Goal: Task Accomplishment & Management: Use online tool/utility

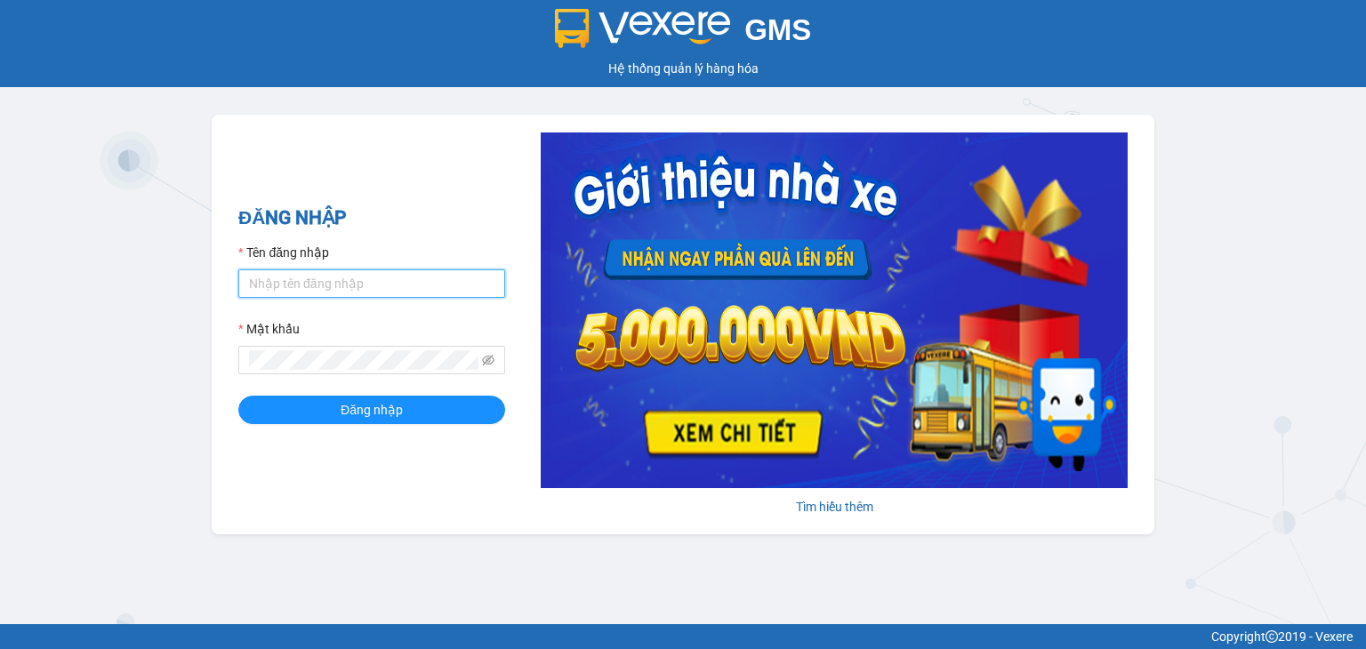
type input "nhanviencailay1.haiduyen"
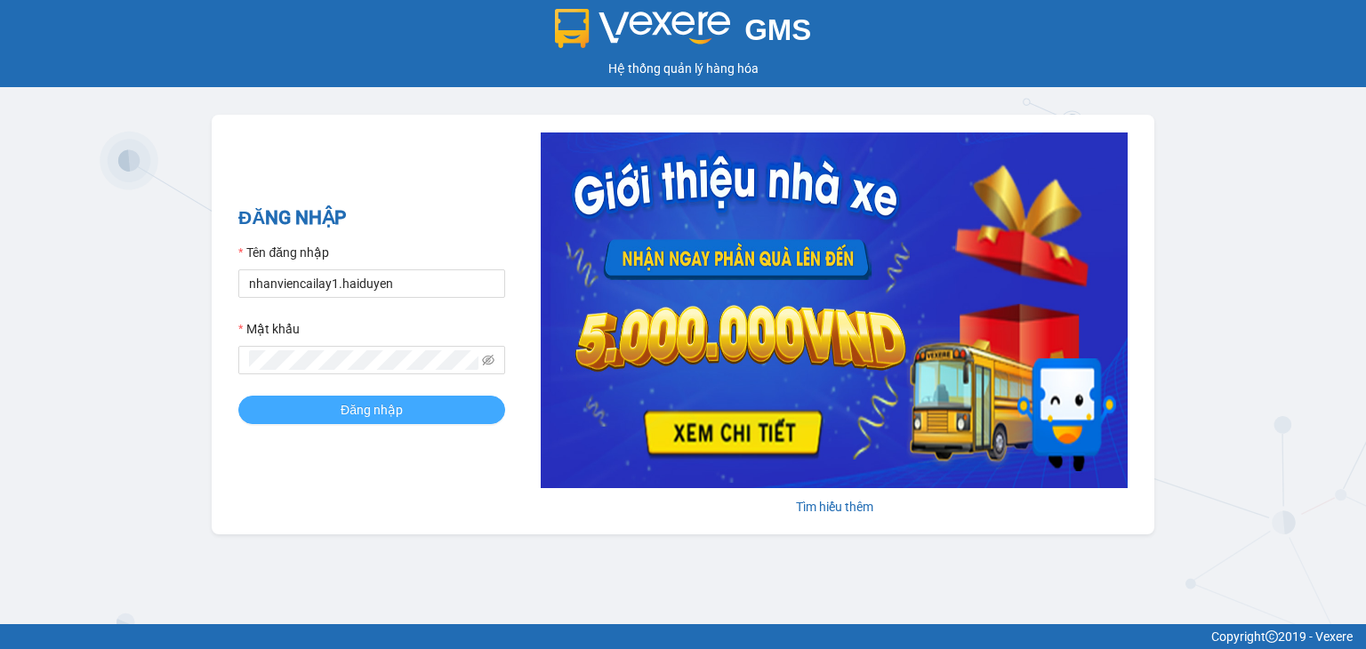
drag, startPoint x: 0, startPoint y: 0, endPoint x: 377, endPoint y: 413, distance: 559.5
click at [377, 413] on span "Đăng nhập" at bounding box center [372, 410] width 62 height 20
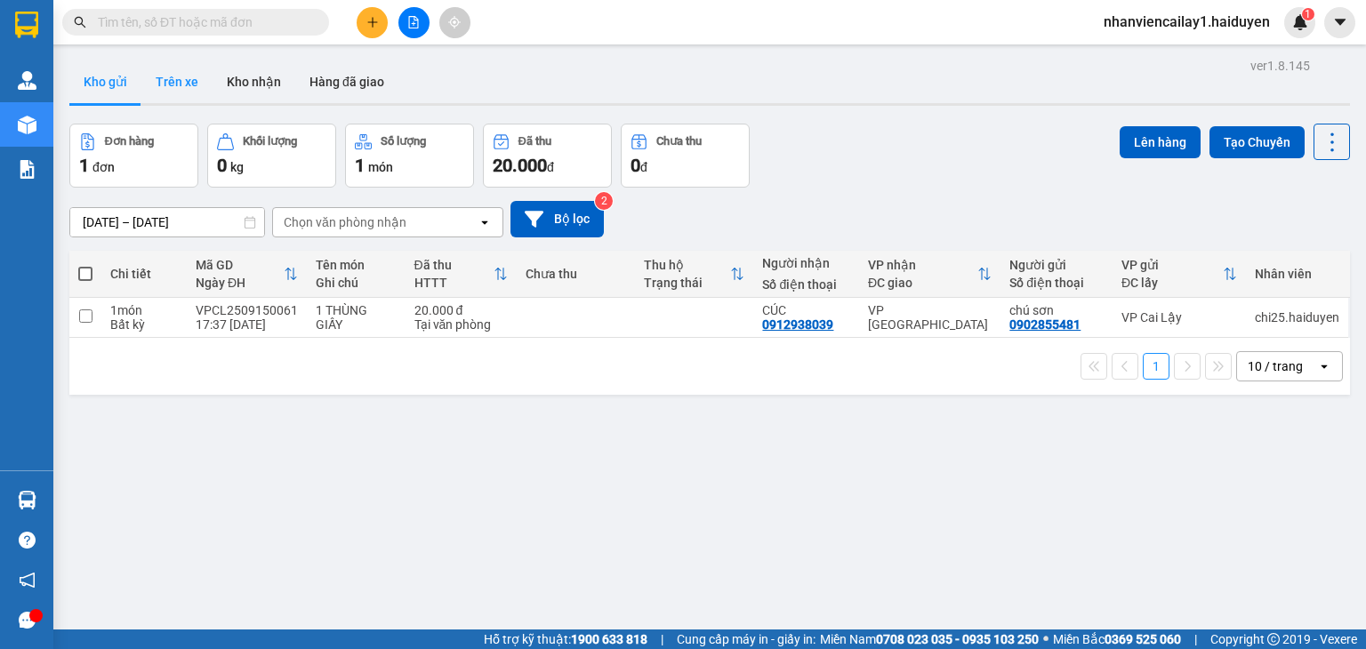
click at [188, 76] on button "Trên xe" at bounding box center [176, 81] width 71 height 43
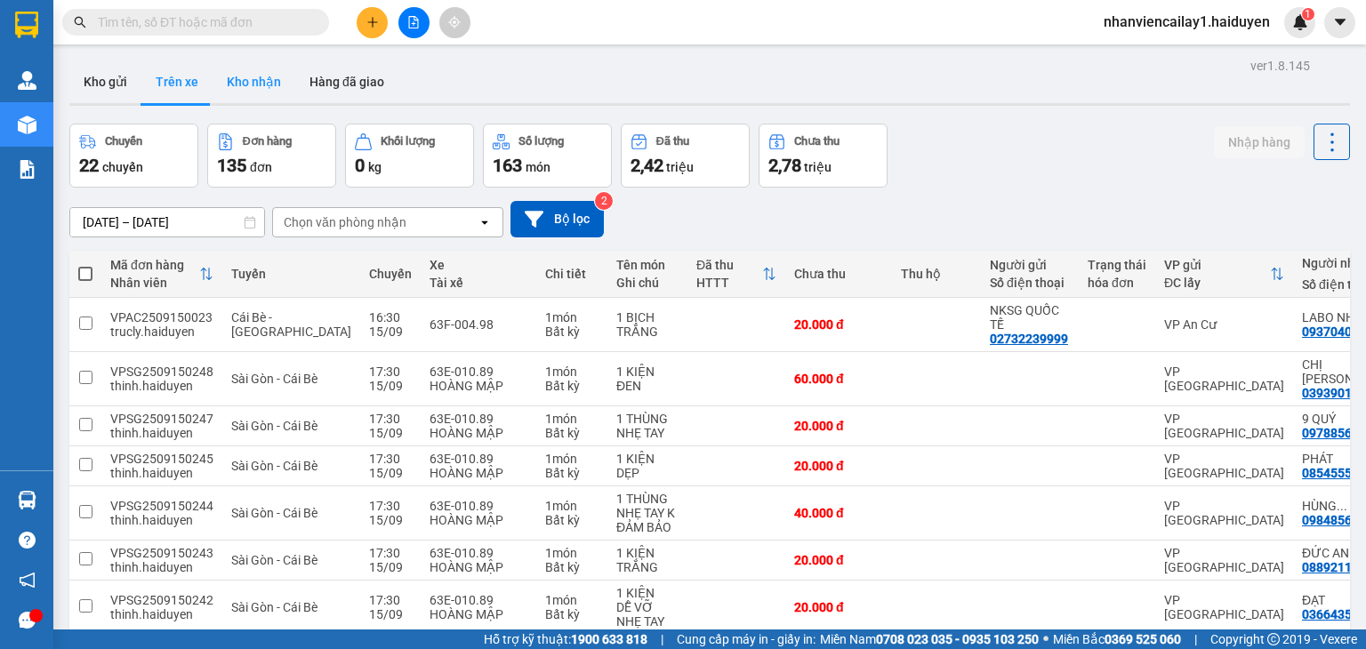
click at [248, 90] on button "Kho nhận" at bounding box center [254, 81] width 83 height 43
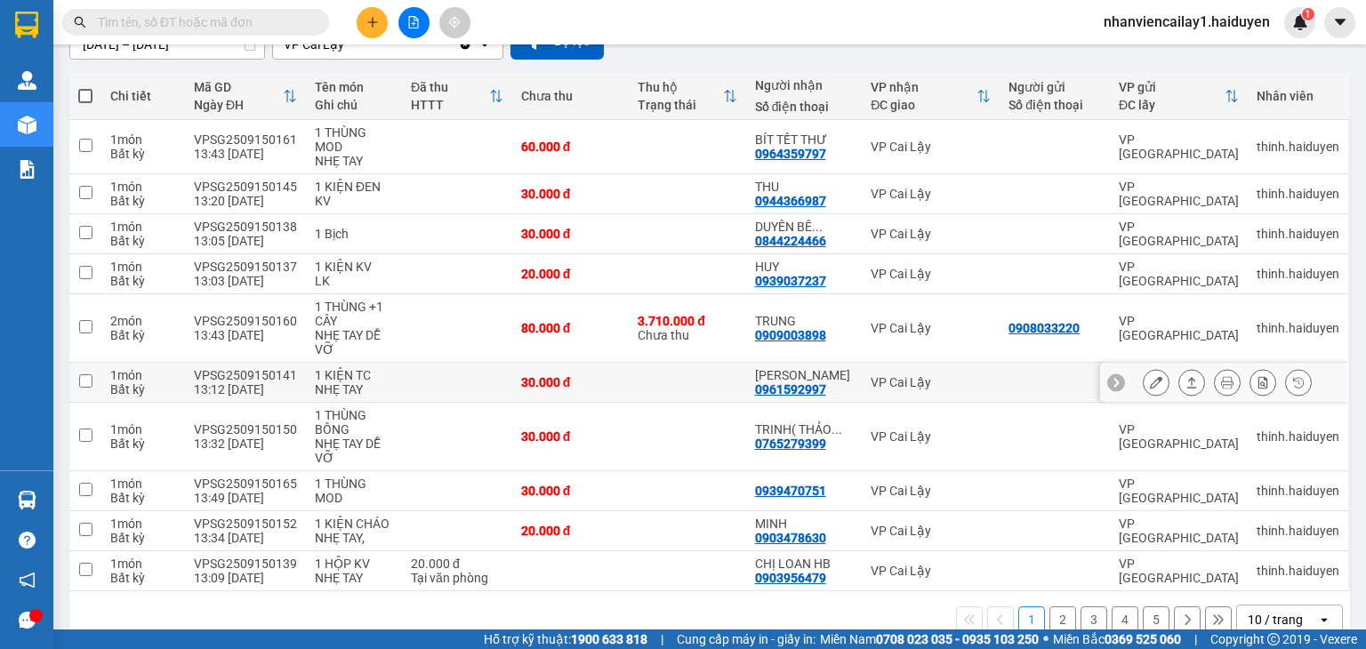
scroll to position [210, 0]
